Goal: Entertainment & Leisure: Consume media (video, audio)

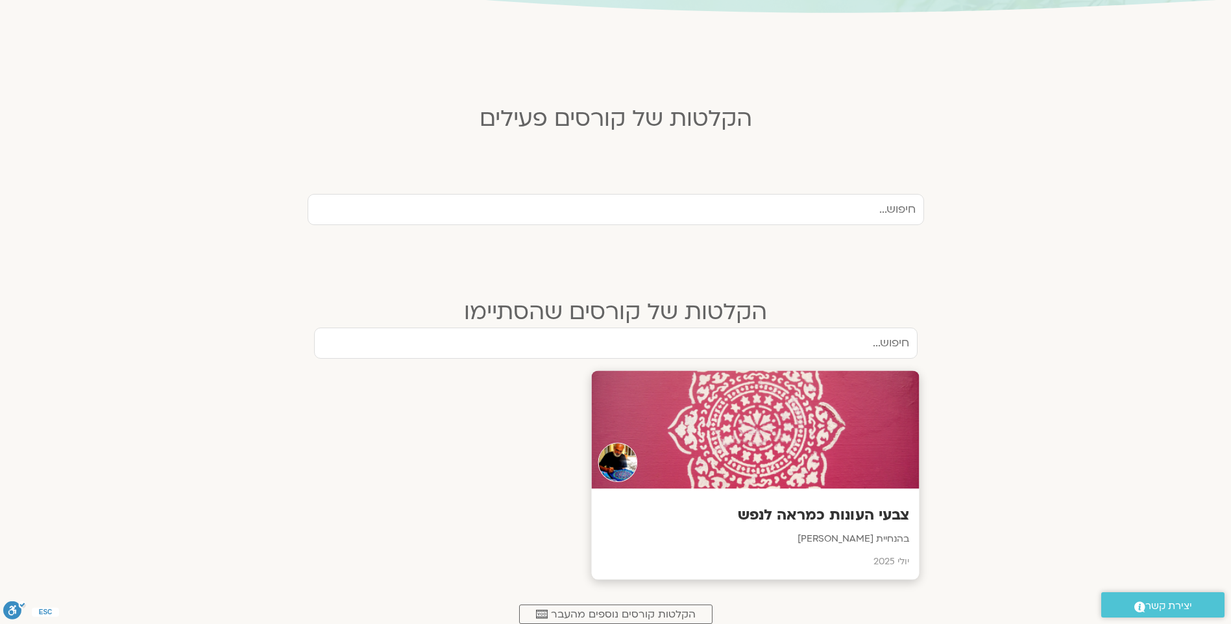
scroll to position [372, 0]
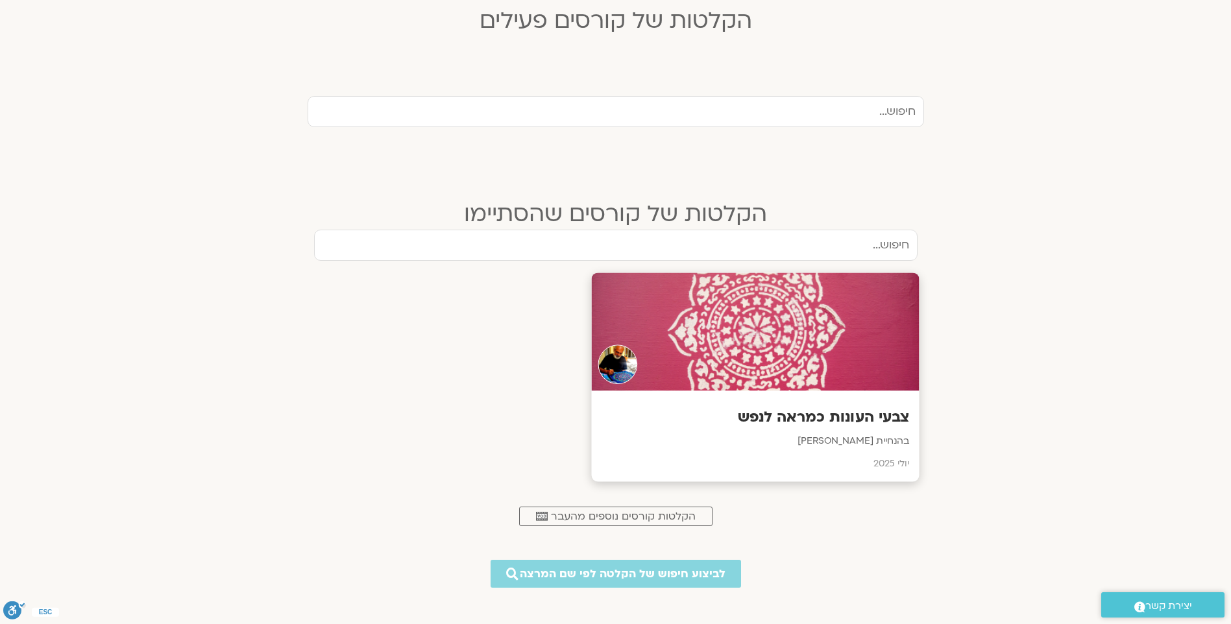
click at [760, 347] on div at bounding box center [755, 332] width 328 height 118
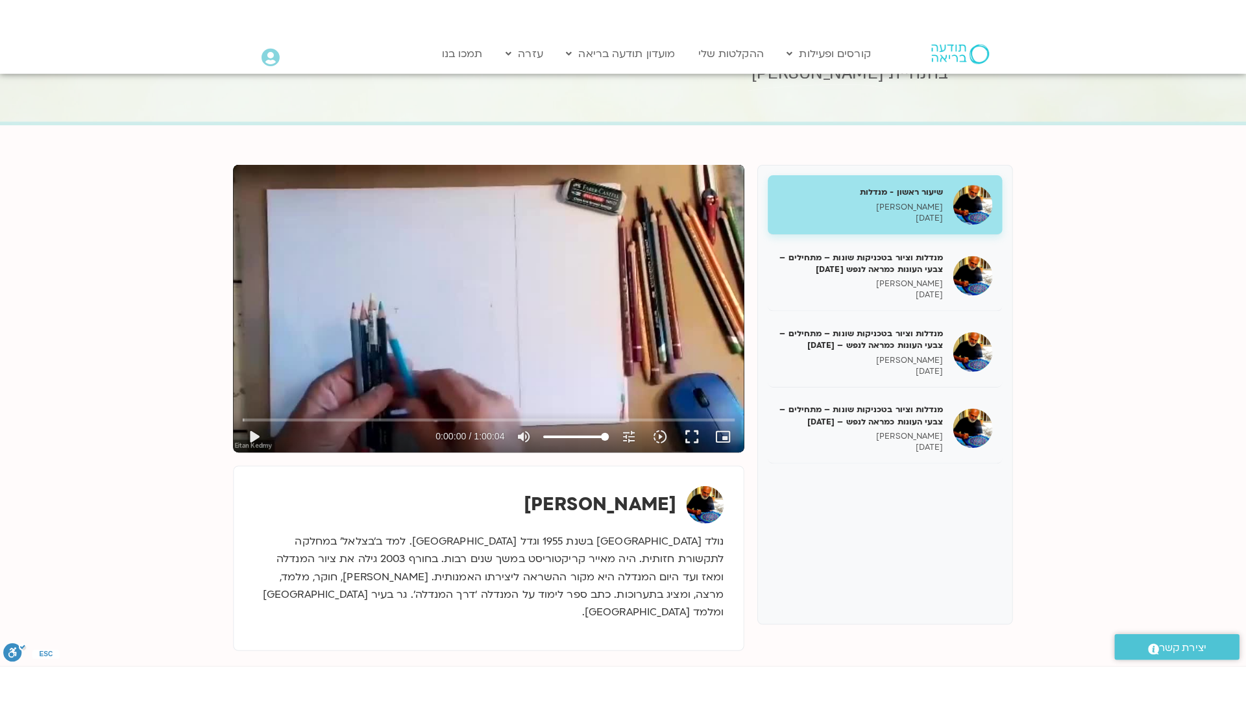
scroll to position [65, 0]
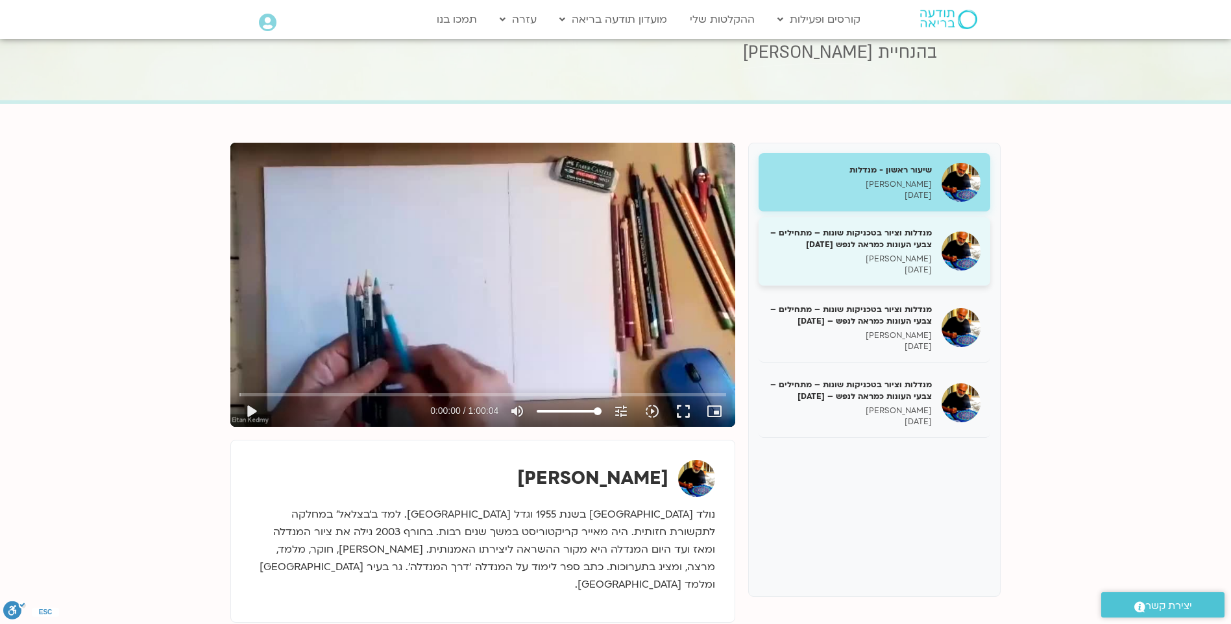
click at [902, 245] on h5 "מנדלות וציור בטכניקות שונות – מתחילים – צבעי העונות כמראה לנפש [DATE]" at bounding box center [850, 238] width 164 height 23
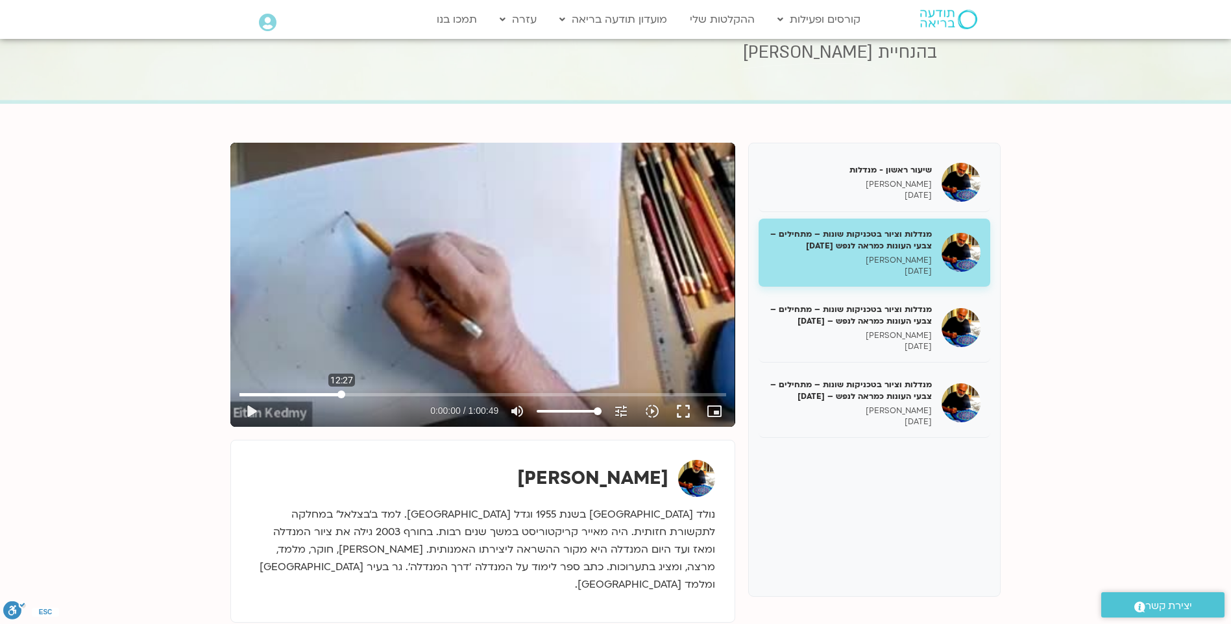
click at [341, 392] on input "Seek" at bounding box center [482, 395] width 487 height 8
click at [251, 407] on button "play_arrow" at bounding box center [251, 411] width 31 height 31
click at [453, 391] on input "Seek" at bounding box center [482, 395] width 487 height 8
click at [566, 393] on input "Seek" at bounding box center [482, 395] width 487 height 8
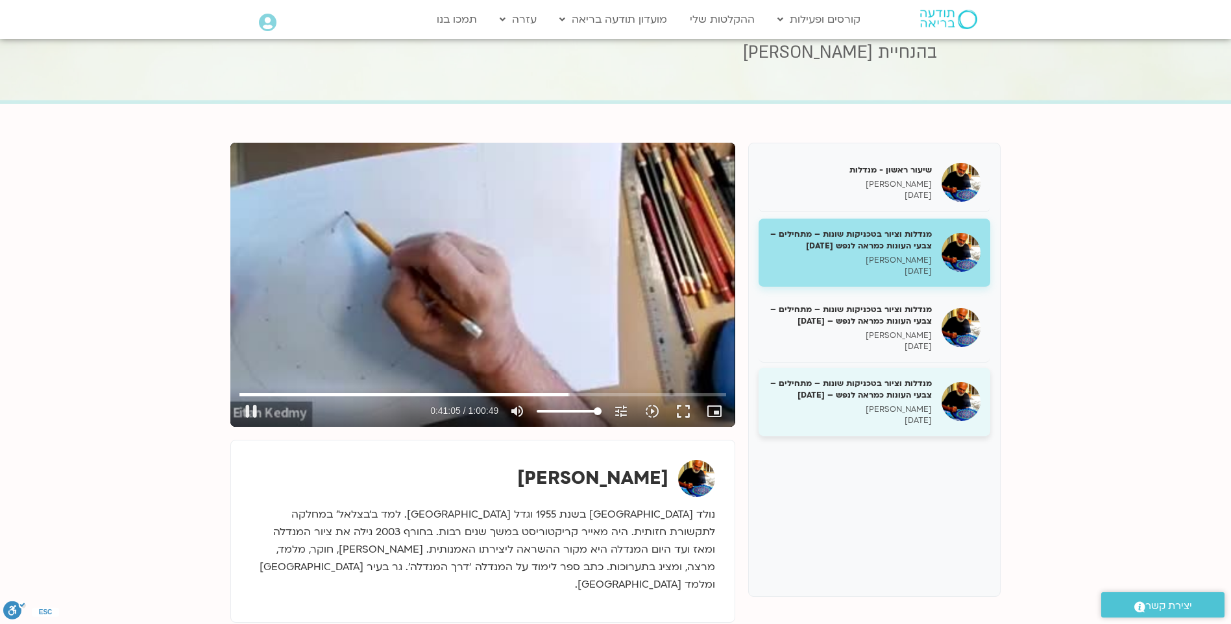
type input "2465.162137"
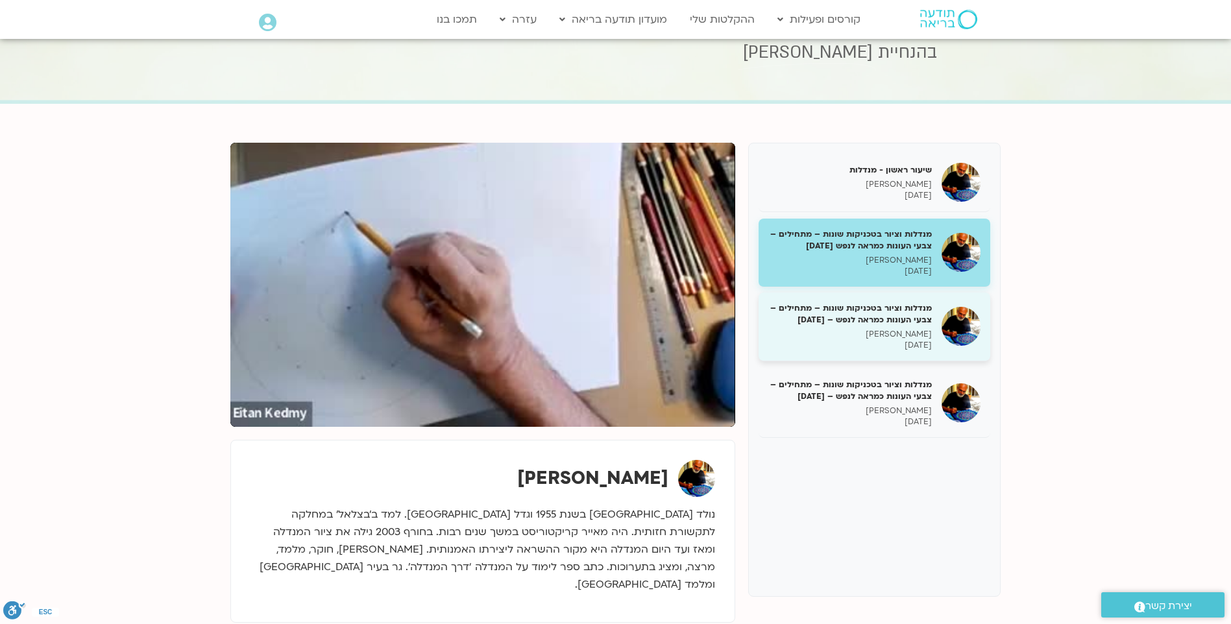
click at [899, 323] on h5 "מנדלות וציור בטכניקות שונות – מתחילים – צבעי העונות כמראה לנפש – [DATE]" at bounding box center [850, 313] width 164 height 23
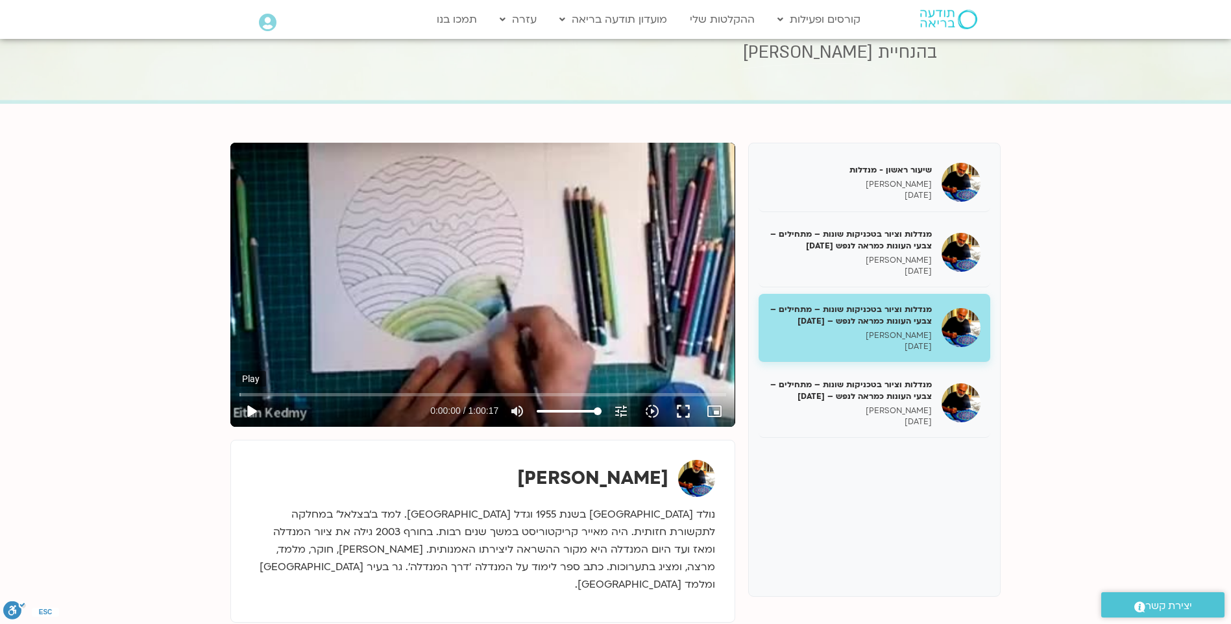
click at [249, 409] on button "play_arrow" at bounding box center [251, 411] width 31 height 31
type input "1.830795"
type input "40.6605113636364"
click at [564, 411] on input "Volume" at bounding box center [569, 411] width 65 height 8
click at [684, 410] on button "fullscreen" at bounding box center [683, 411] width 31 height 31
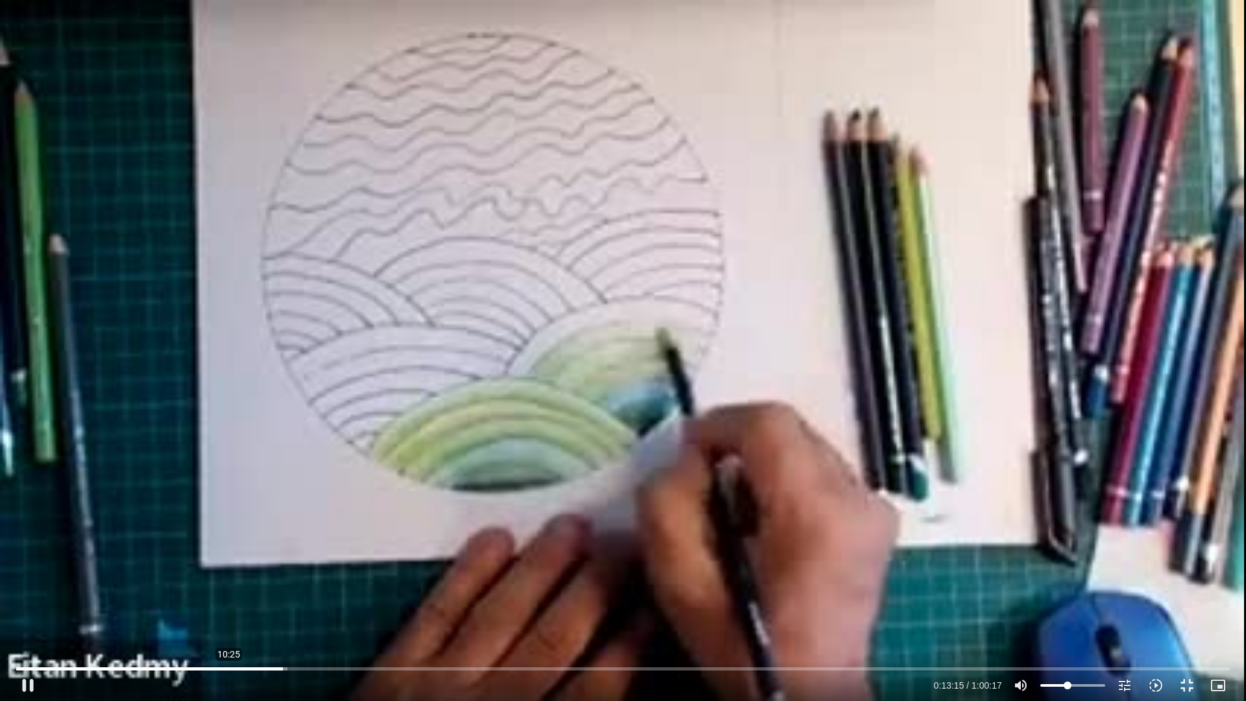
click at [228, 665] on input "Seek" at bounding box center [622, 668] width 1213 height 8
click at [258, 665] on input "Seek" at bounding box center [622, 668] width 1213 height 8
click at [240, 665] on input "Seek" at bounding box center [622, 668] width 1213 height 8
click at [235, 666] on input "Seek" at bounding box center [622, 668] width 1213 height 8
click at [246, 666] on input "Seek" at bounding box center [622, 668] width 1213 height 8
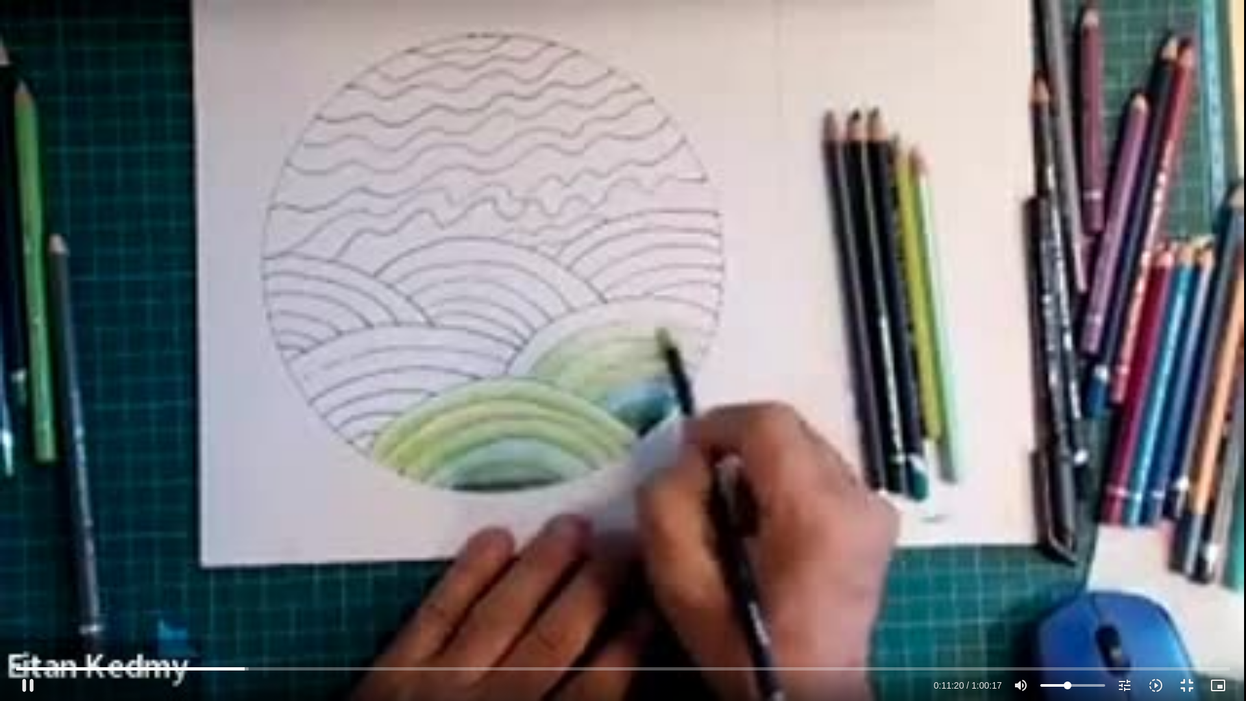
click at [450, 412] on div "Skip Ad 11:17 pause 0:11:20 / 1:00:17 volume_up Mute tune Resolution Auto 240p …" at bounding box center [623, 350] width 1246 height 701
click at [561, 350] on div "Skip Ad 11:17 play_arrow 0:11:20 / 1:00:17 volume_up Mute tune Resolution Auto …" at bounding box center [623, 350] width 1246 height 701
click at [744, 436] on div "Skip Ad 11:17 pause 0:11:42 / 1:00:17 volume_up Mute tune Resolution Auto 240p …" at bounding box center [623, 350] width 1246 height 701
click at [843, 400] on div "Skip Ad 11:17 play_arrow 0:11:42 / 1:00:17 volume_up Mute tune Resolution Auto …" at bounding box center [623, 350] width 1246 height 701
click at [690, 409] on div "Skip Ad 11:17 pause 0:11:52 / 1:00:17 volume_up Mute tune Resolution Auto 240p …" at bounding box center [623, 350] width 1246 height 701
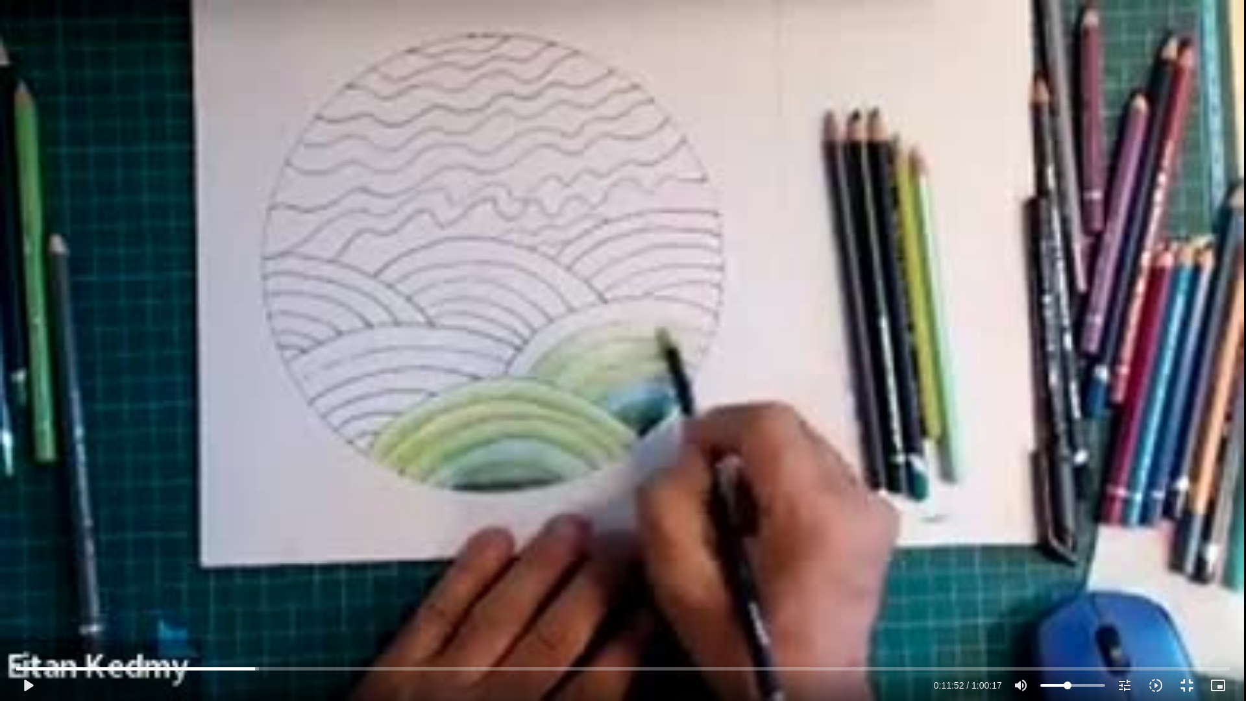
click at [512, 356] on div "Skip Ad 11:17 play_arrow 0:11:52 / 1:00:17 volume_up Mute tune Resolution Auto …" at bounding box center [623, 350] width 1246 height 701
click at [838, 402] on div "Skip Ad 11:17 pause 0:12:20 / 1:00:17 volume_up Mute tune Resolution Auto 240p …" at bounding box center [623, 350] width 1246 height 701
click at [619, 460] on div "Skip Ad 11:17 play_arrow 0:12:20 / 1:00:17 volume_up Mute tune Resolution Auto …" at bounding box center [623, 350] width 1246 height 701
click at [647, 383] on div "Skip Ad 11:17 pause 0:12:28 / 1:00:17 volume_up Mute tune Resolution Auto 240p …" at bounding box center [623, 350] width 1246 height 701
click at [249, 666] on input "Seek" at bounding box center [622, 668] width 1213 height 8
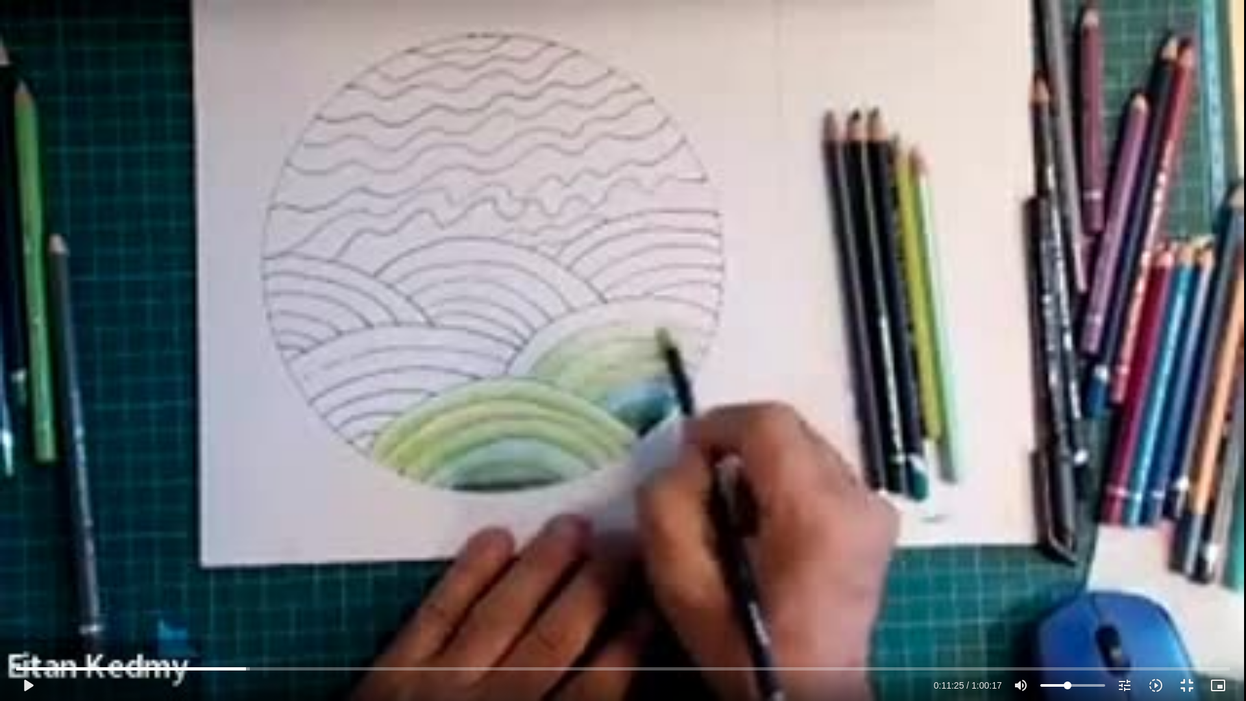
click at [677, 529] on div "Skip Ad 11:27 play_arrow 0:11:25 / 1:00:17 volume_up Mute tune Resolution Auto …" at bounding box center [623, 350] width 1246 height 701
click at [792, 398] on div "Skip Ad 11:27 pause 0:11:41 / 1:00:17 volume_up Mute tune Resolution Auto 240p …" at bounding box center [623, 350] width 1246 height 701
click at [786, 466] on div "Skip Ad 11:27 play_arrow 0:11:41 / 1:00:17 volume_up Mute tune Resolution Auto …" at bounding box center [623, 350] width 1246 height 701
click at [961, 366] on div "Skip Ad 11:27 pause 0:12:25 / 1:00:17 volume_up Mute tune Resolution Auto 240p …" at bounding box center [623, 350] width 1246 height 701
click at [871, 363] on div "Skip Ad 11:27 play_arrow 0:12:25 / 1:00:17 volume_up Mute tune Resolution Auto …" at bounding box center [623, 350] width 1246 height 701
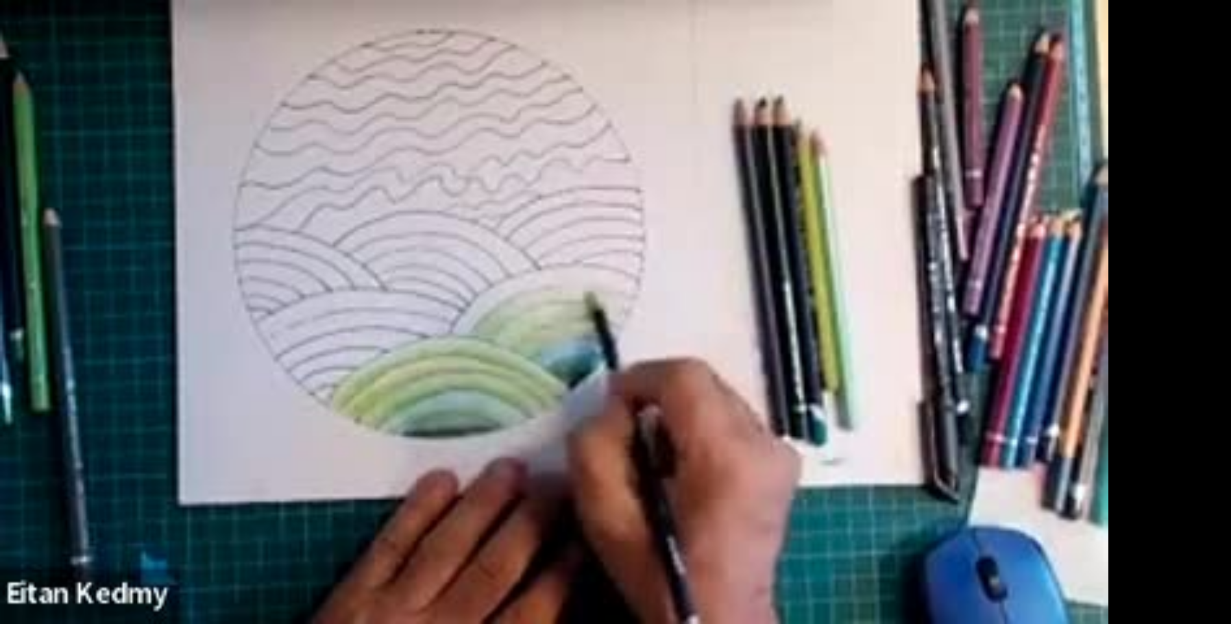
type input "3205.284902"
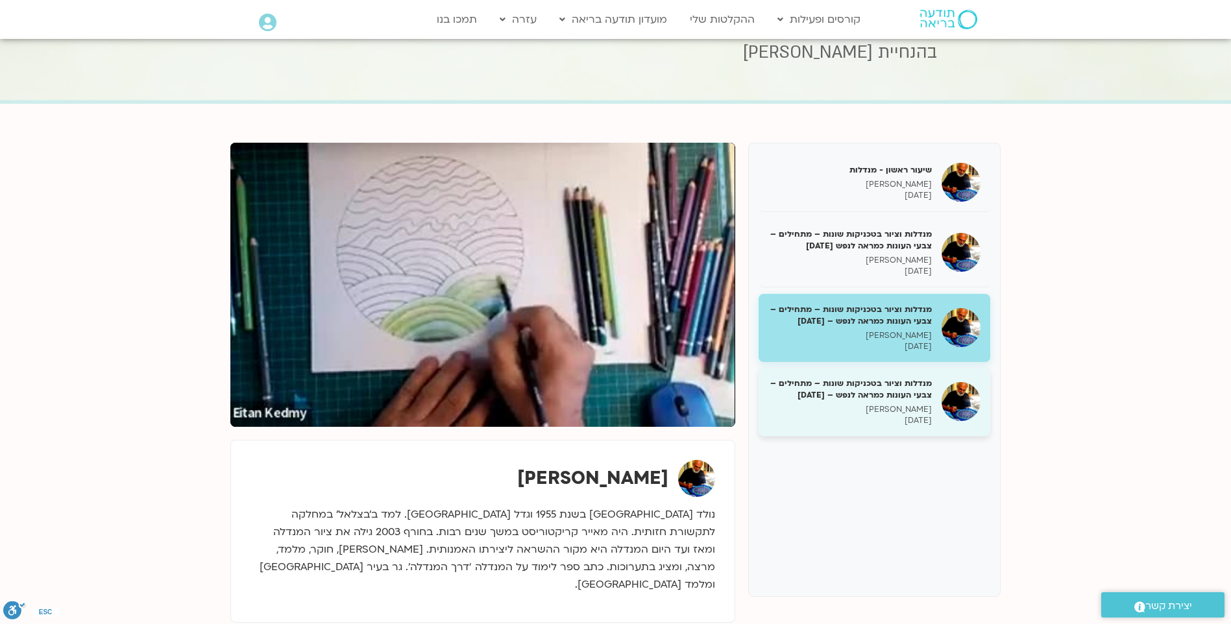
click at [903, 402] on div "מנדלות וציור בטכניקות שונות – מתחילים – צבעי העונות כמראה לנפש – [DATE] איתן קד…" at bounding box center [850, 402] width 164 height 49
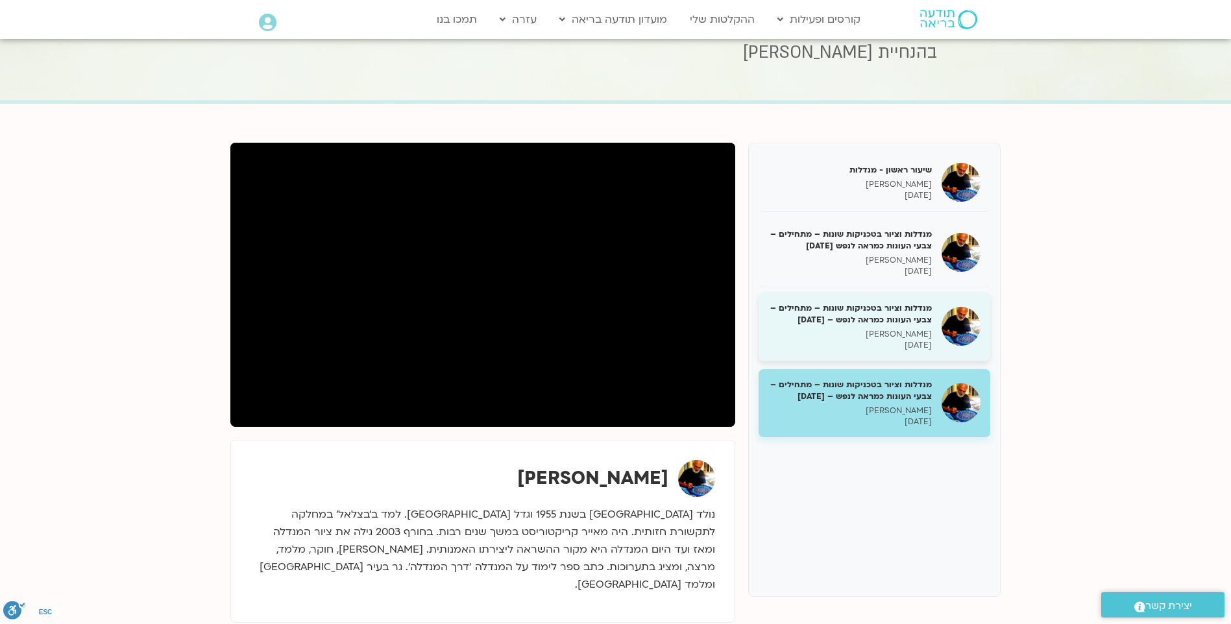
click at [903, 332] on p "[PERSON_NAME]" at bounding box center [850, 334] width 164 height 11
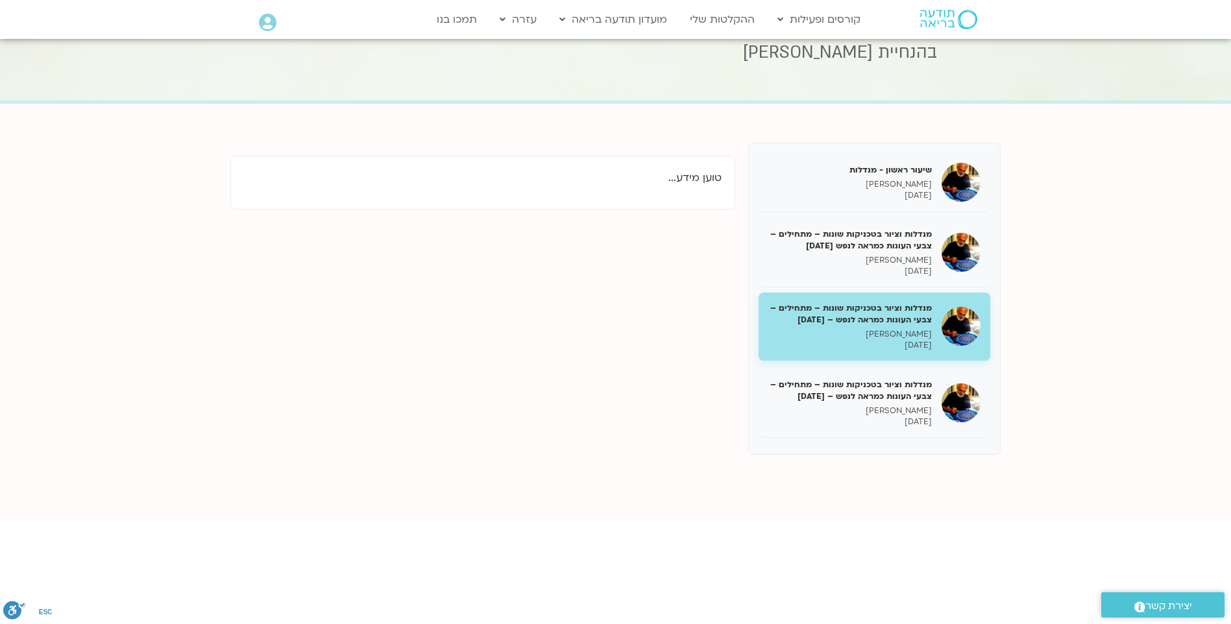
click at [903, 332] on p "[PERSON_NAME]" at bounding box center [850, 334] width 164 height 11
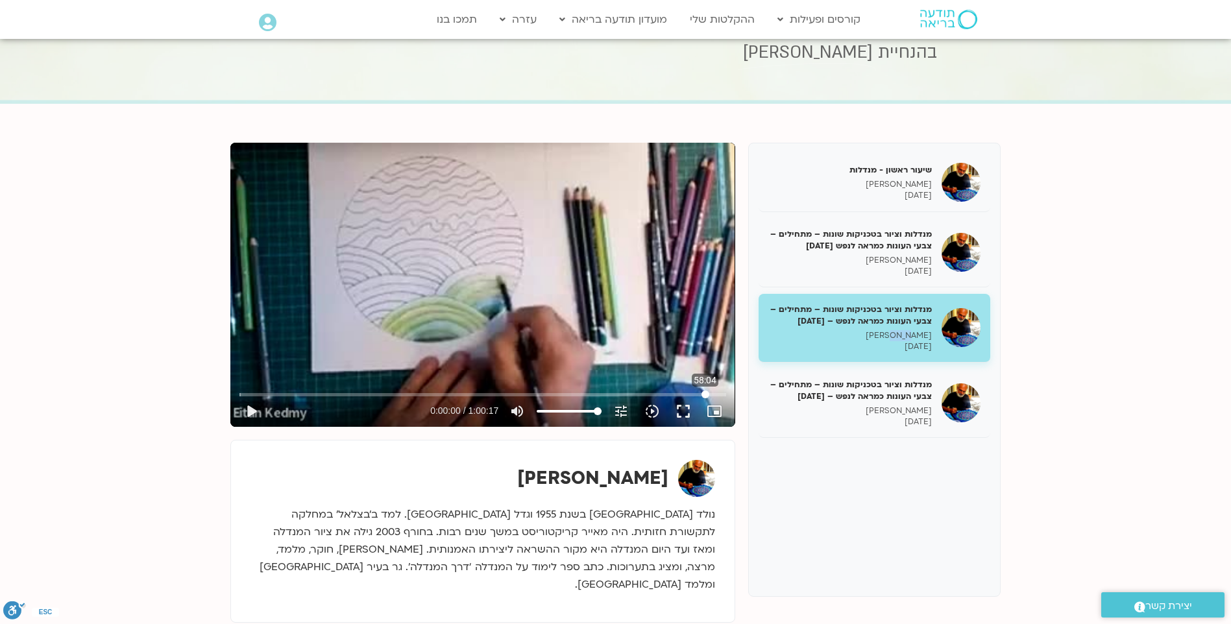
click at [705, 394] on input "Seek" at bounding box center [482, 395] width 487 height 8
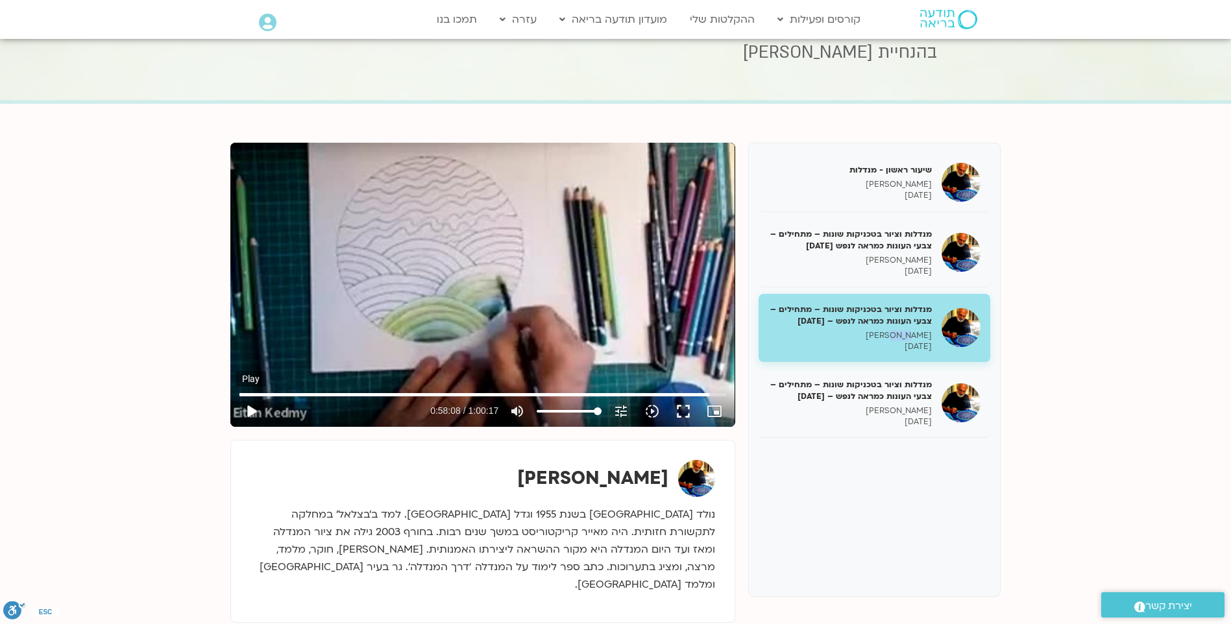
click at [243, 408] on button "play_arrow" at bounding box center [251, 411] width 31 height 31
click at [703, 395] on input "Seek" at bounding box center [482, 395] width 487 height 8
click at [700, 394] on input "Seek" at bounding box center [482, 395] width 487 height 8
click at [691, 396] on input "Seek" at bounding box center [482, 395] width 487 height 8
type input "3440.759006"
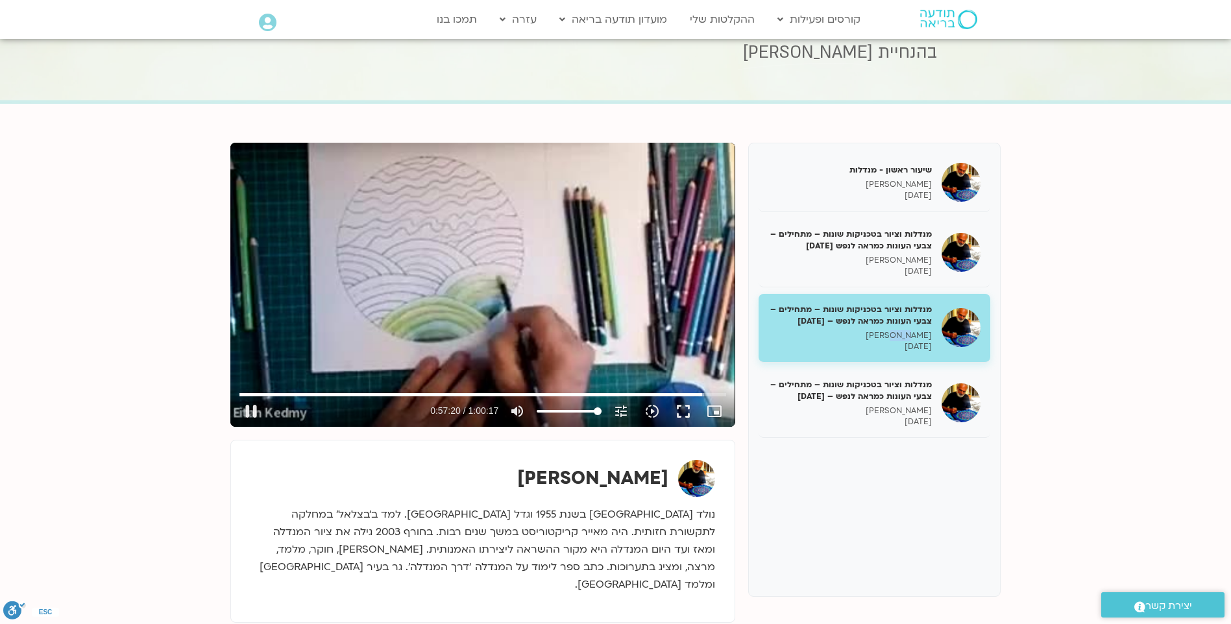
type input "64.5241477272727"
type input "3440.886898"
type input "64.5241477272727"
click at [577, 410] on input "Volume" at bounding box center [569, 411] width 65 height 8
type input "3449.647981"
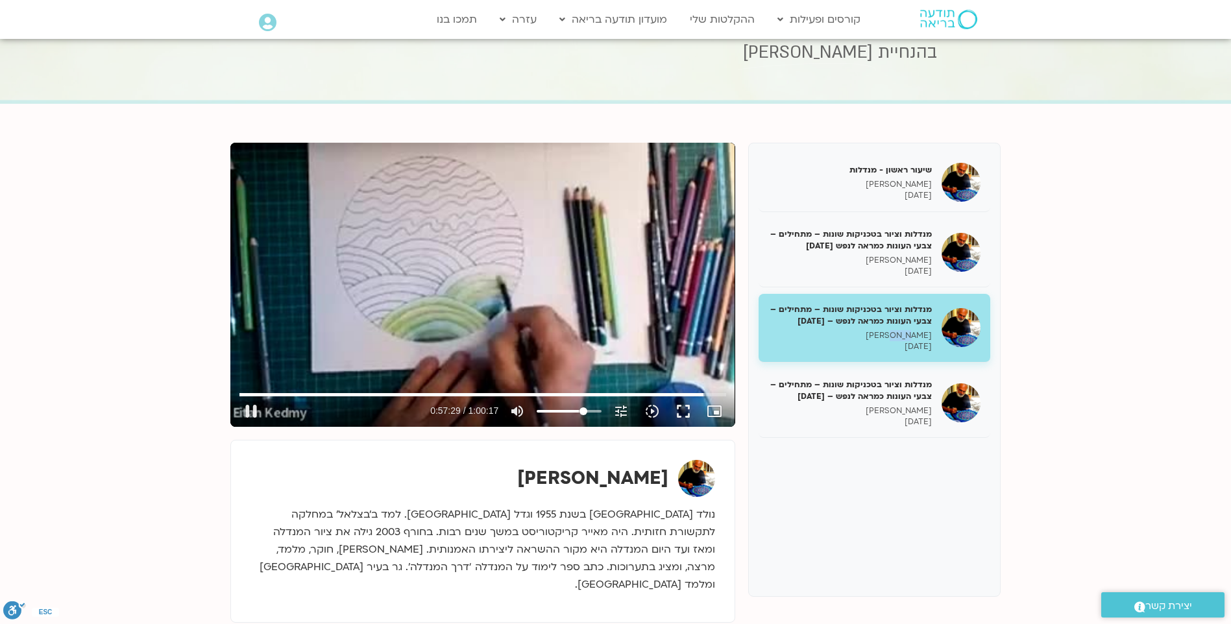
type input "74.7514204545455"
click at [583, 409] on input "Volume" at bounding box center [569, 411] width 65 height 8
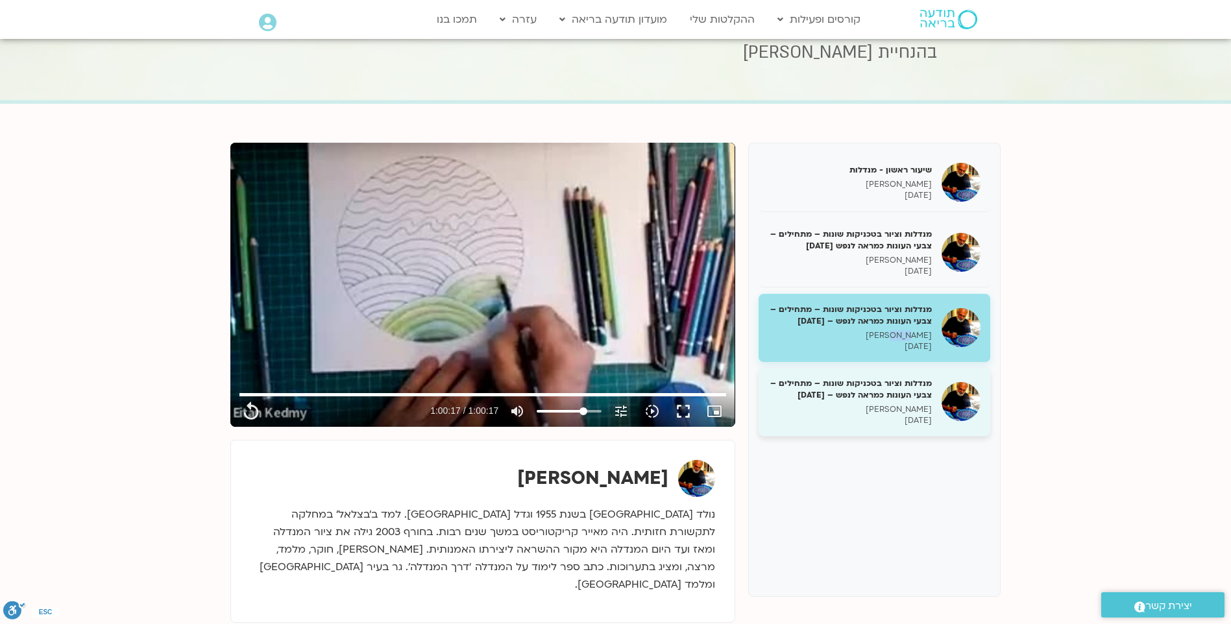
type input "3617.08"
click at [888, 390] on h5 "מנדלות וציור בטכניקות שונות – מתחילים – צבעי העונות כמראה לנפש – [DATE]" at bounding box center [850, 389] width 164 height 23
